Goal: Obtain resource: Download file/media

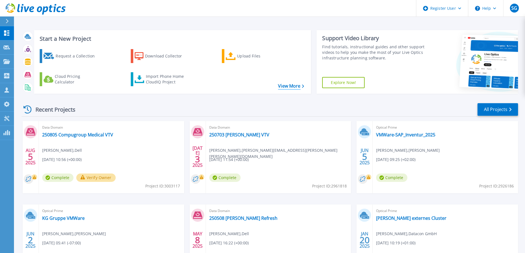
click at [286, 88] on link "View More" at bounding box center [291, 86] width 26 height 5
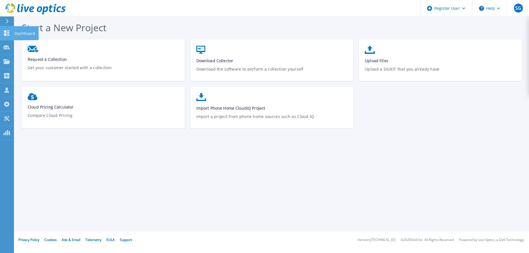
click at [10, 34] on icon at bounding box center [6, 32] width 7 height 5
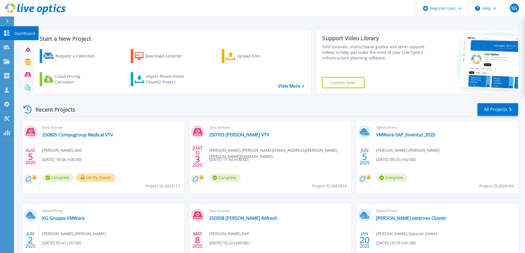
click at [8, 31] on icon at bounding box center [6, 32] width 5 height 5
click at [146, 78] on div "Import Phone Home CloudIQ Project" at bounding box center [168, 79] width 44 height 11
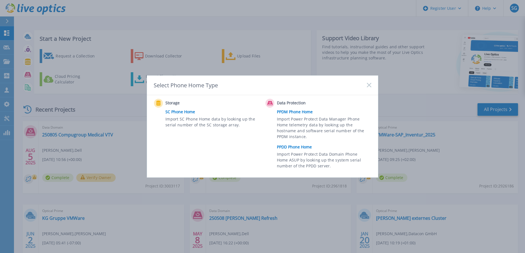
click at [296, 148] on link "PPDD Phone Home" at bounding box center [325, 147] width 97 height 8
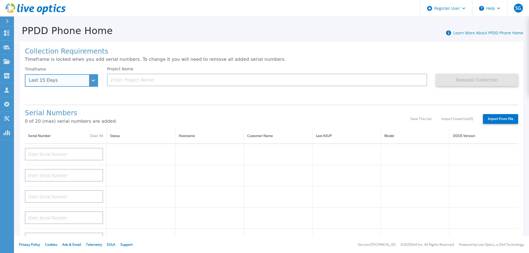
click at [92, 84] on div "Last 15 Days" at bounding box center [61, 80] width 73 height 13
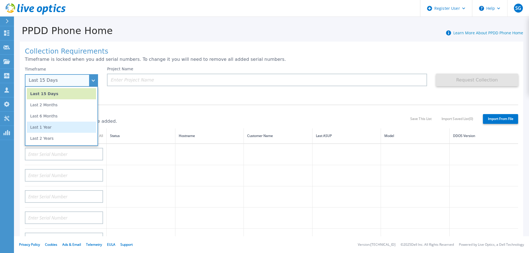
click at [42, 127] on li "Last 1 Year" at bounding box center [61, 127] width 69 height 11
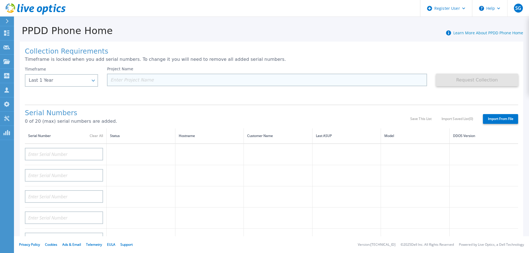
click at [119, 79] on input at bounding box center [267, 80] width 320 height 13
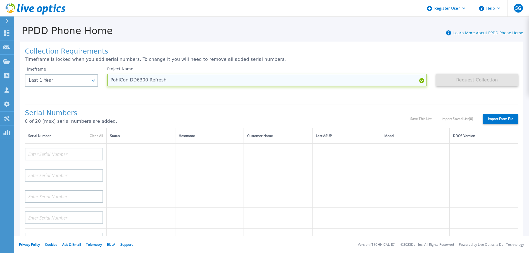
click at [163, 81] on input "PohlCon DD6300 Refresh" at bounding box center [267, 80] width 320 height 13
type input "251008 PohlCon DD6300 Refresh"
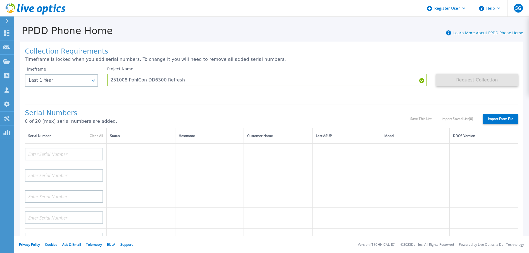
click at [8, 199] on div "Dashboard Dashboard Request Capture Request Capture Projects Projects Search Pr…" at bounding box center [7, 140] width 14 height 228
click at [32, 154] on input at bounding box center [64, 154] width 78 height 13
paste input "CKM00181203605"
type input "CKM00181203605"
click at [246, 169] on td at bounding box center [278, 175] width 69 height 21
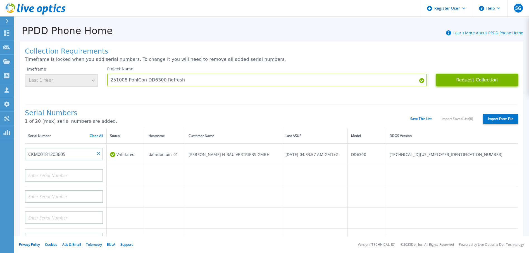
click at [485, 77] on button "Request Collection" at bounding box center [477, 80] width 82 height 13
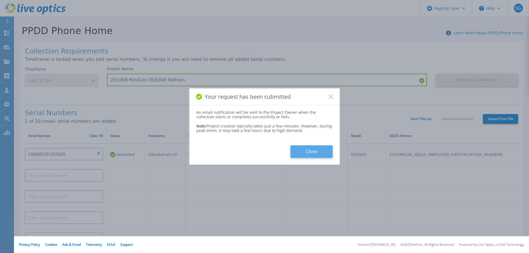
click at [318, 153] on button "Close" at bounding box center [312, 152] width 42 height 13
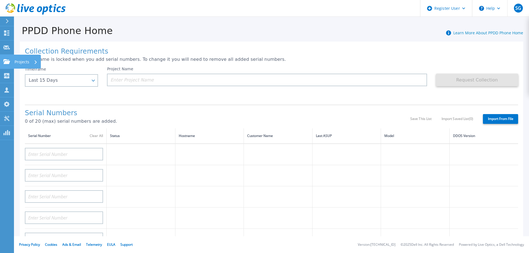
click at [20, 62] on p "Projects" at bounding box center [22, 62] width 15 height 15
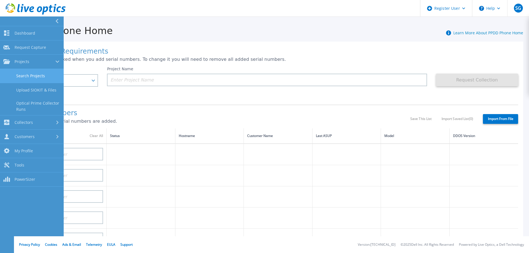
click at [32, 75] on link "Search Projects" at bounding box center [32, 76] width 64 height 14
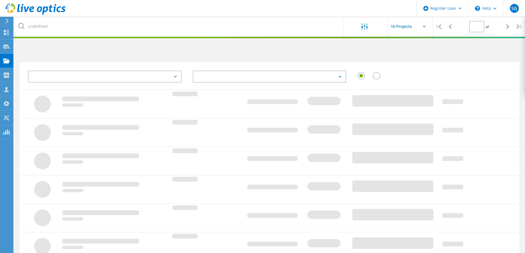
type input "1"
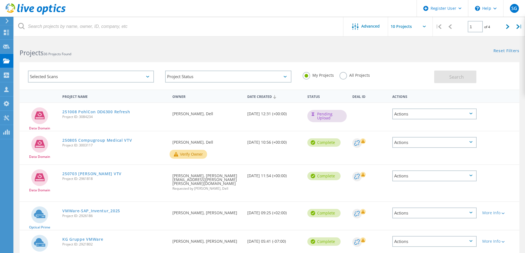
click at [190, 153] on button "Verify Owner" at bounding box center [188, 154] width 37 height 9
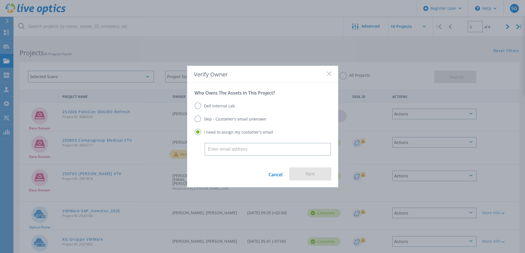
click at [195, 106] on label "Dell Internal Lab" at bounding box center [214, 106] width 41 height 7
click at [0, 0] on input "Dell Internal Lab" at bounding box center [0, 0] width 0 height 0
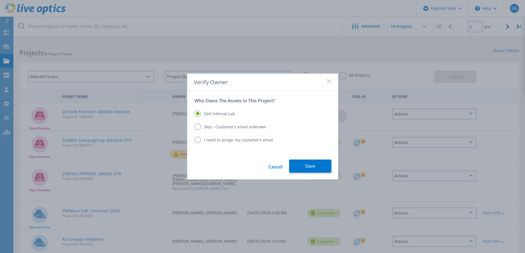
click at [198, 127] on label "Skip - Customer's email unknown" at bounding box center [230, 127] width 72 height 7
click at [0, 0] on input "Skip - Customer's email unknown" at bounding box center [0, 0] width 0 height 0
click at [311, 163] on button "Next" at bounding box center [310, 166] width 42 height 13
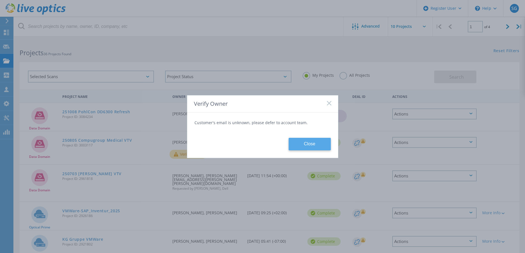
click at [321, 142] on button "Close" at bounding box center [310, 144] width 42 height 13
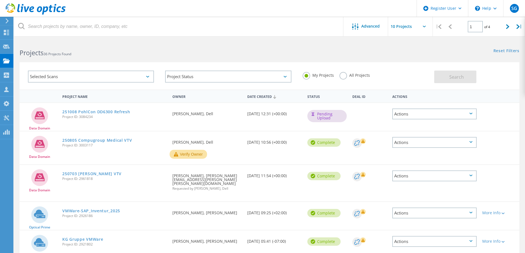
click at [340, 13] on header "Register User \n Help Explore Helpful Articles Contact Support SG Dell User Ste…" at bounding box center [262, 8] width 525 height 17
click at [5, 47] on icon at bounding box center [6, 46] width 7 height 5
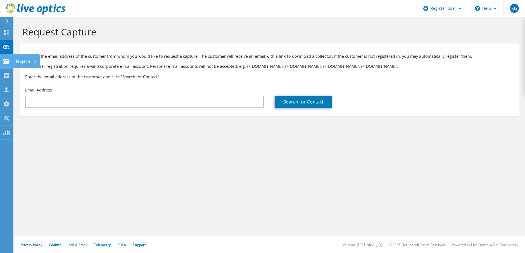
click at [4, 61] on icon at bounding box center [6, 61] width 7 height 5
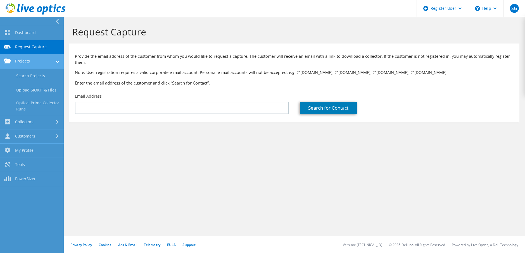
click at [25, 62] on link "Projects" at bounding box center [32, 61] width 64 height 14
click at [39, 76] on link "Search Projects" at bounding box center [32, 76] width 64 height 14
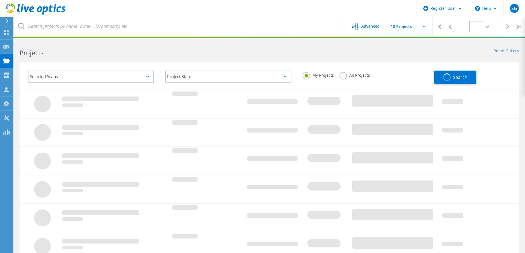
type input "1"
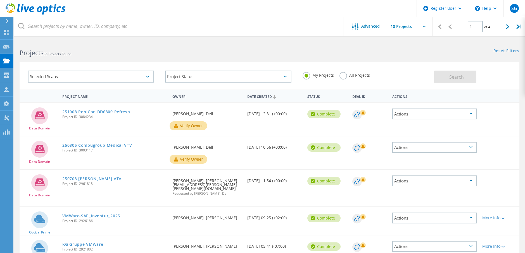
click at [188, 126] on button "Verify Owner" at bounding box center [188, 126] width 37 height 9
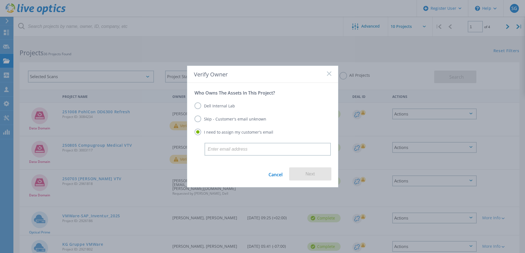
click at [197, 105] on label "Dell Internal Lab" at bounding box center [214, 106] width 41 height 7
click at [0, 0] on input "Dell Internal Lab" at bounding box center [0, 0] width 0 height 0
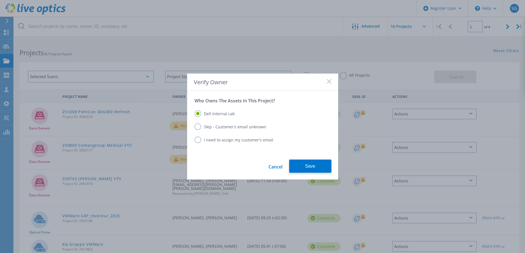
click at [197, 127] on label "Skip - Customer's email unknown" at bounding box center [230, 127] width 72 height 7
click at [0, 0] on input "Skip - Customer's email unknown" at bounding box center [0, 0] width 0 height 0
click at [198, 114] on label "Dell Internal Lab" at bounding box center [214, 113] width 41 height 7
click at [0, 0] on input "Dell Internal Lab" at bounding box center [0, 0] width 0 height 0
click at [314, 168] on button "Save" at bounding box center [310, 166] width 42 height 13
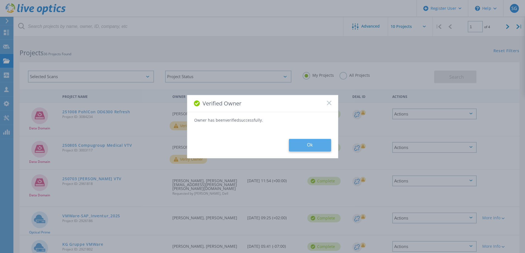
click at [309, 145] on button "Ok" at bounding box center [310, 145] width 42 height 13
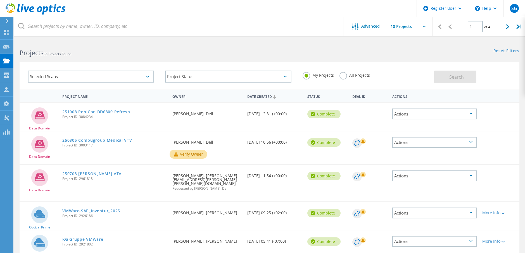
click at [187, 153] on button "Verify Owner" at bounding box center [188, 154] width 37 height 9
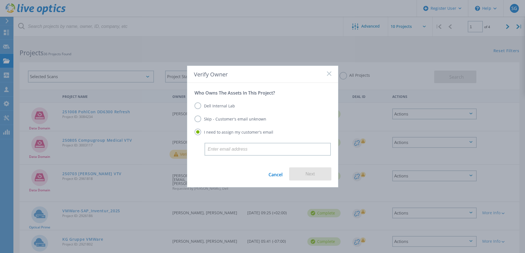
click at [198, 105] on label "Dell Internal Lab" at bounding box center [214, 106] width 41 height 7
click at [0, 0] on input "Dell Internal Lab" at bounding box center [0, 0] width 0 height 0
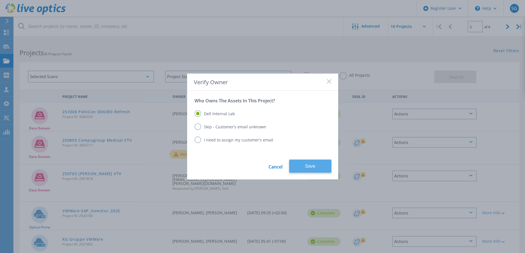
click at [318, 166] on button "Save" at bounding box center [310, 166] width 42 height 13
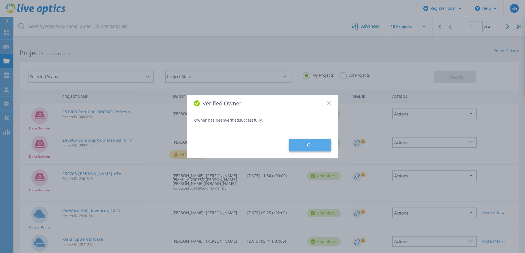
click at [315, 147] on button "Ok" at bounding box center [310, 145] width 42 height 13
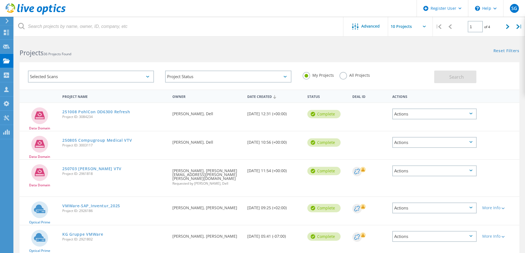
click at [471, 114] on icon at bounding box center [470, 114] width 3 height 2
click at [407, 92] on div "View Project" at bounding box center [434, 92] width 83 height 9
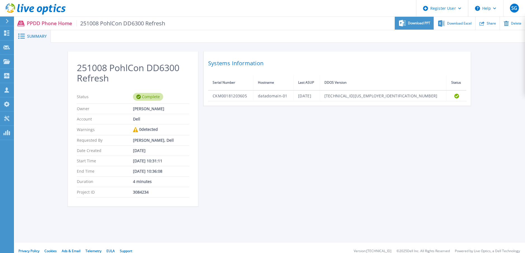
click at [415, 22] on span "Download PPT" at bounding box center [419, 23] width 22 height 3
click at [490, 59] on div "251008 PohlCon DD6300 Refresh Status Complete Owner [PERSON_NAME] Account Dell …" at bounding box center [270, 132] width 510 height 179
click at [458, 24] on span "Download Excel" at bounding box center [459, 23] width 25 height 3
